Goal: Task Accomplishment & Management: Use online tool/utility

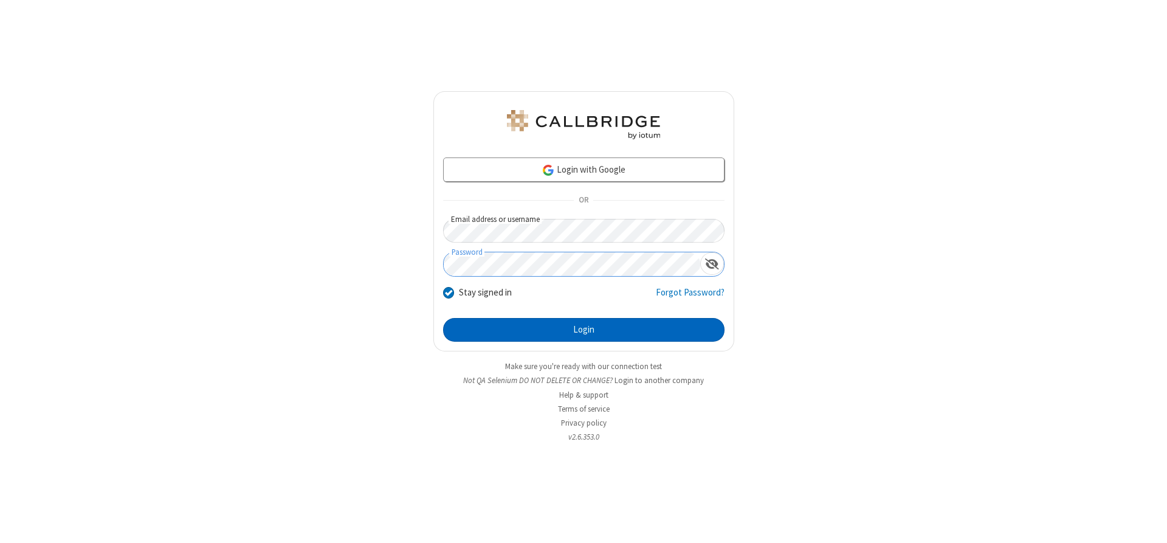
click at [583, 329] on button "Login" at bounding box center [583, 330] width 281 height 24
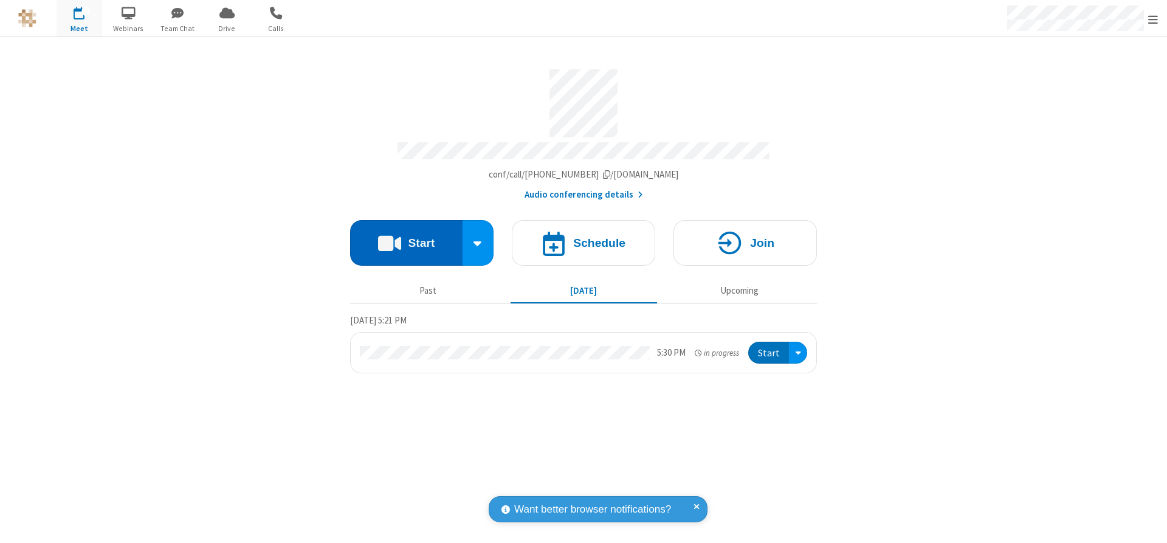
click at [406, 238] on button "Start" at bounding box center [406, 243] width 112 height 46
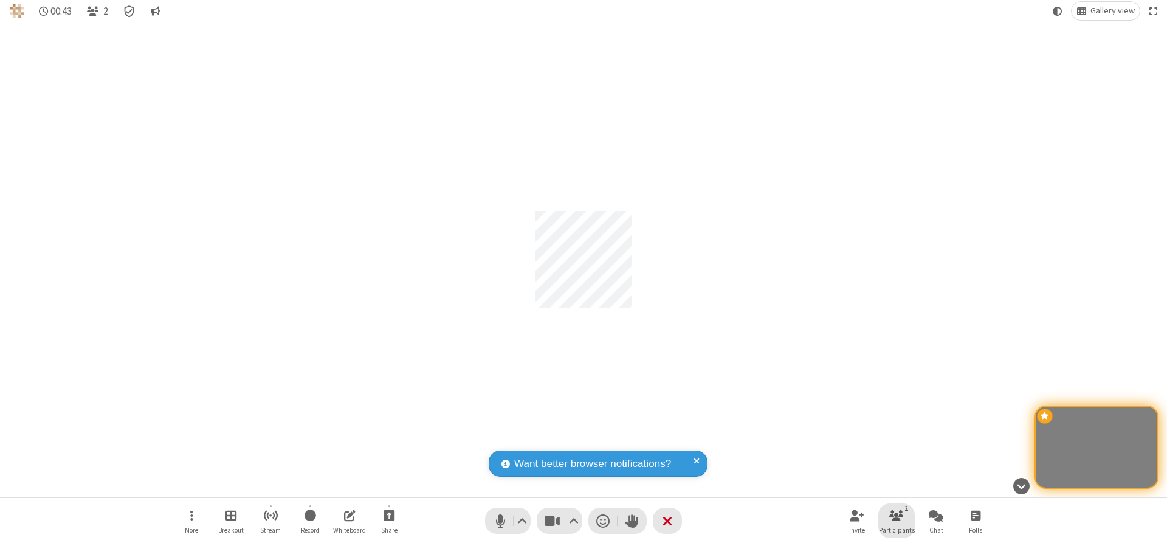
click at [896, 529] on span "Participants" at bounding box center [897, 529] width 36 height 7
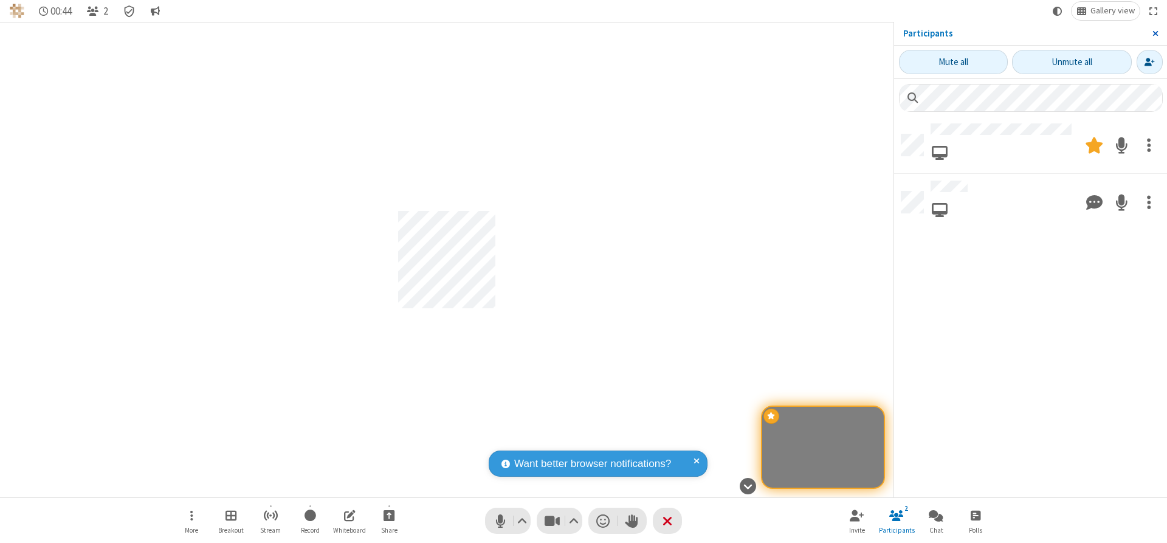
click at [1155, 33] on span "Close sidebar" at bounding box center [1155, 34] width 6 height 10
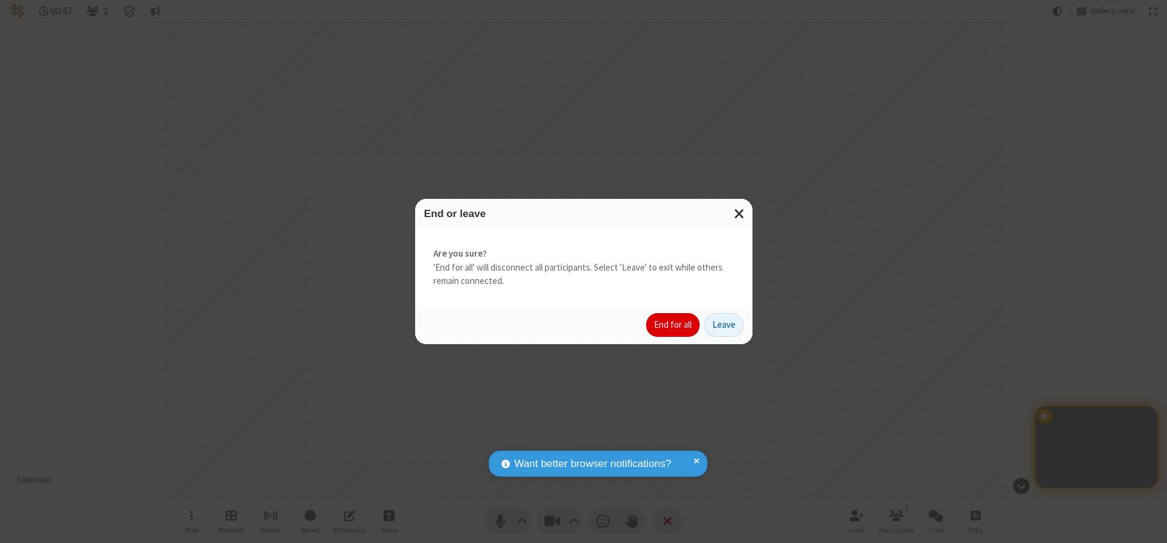
click at [673, 324] on button "End for all" at bounding box center [672, 325] width 53 height 24
